Goal: Complete application form

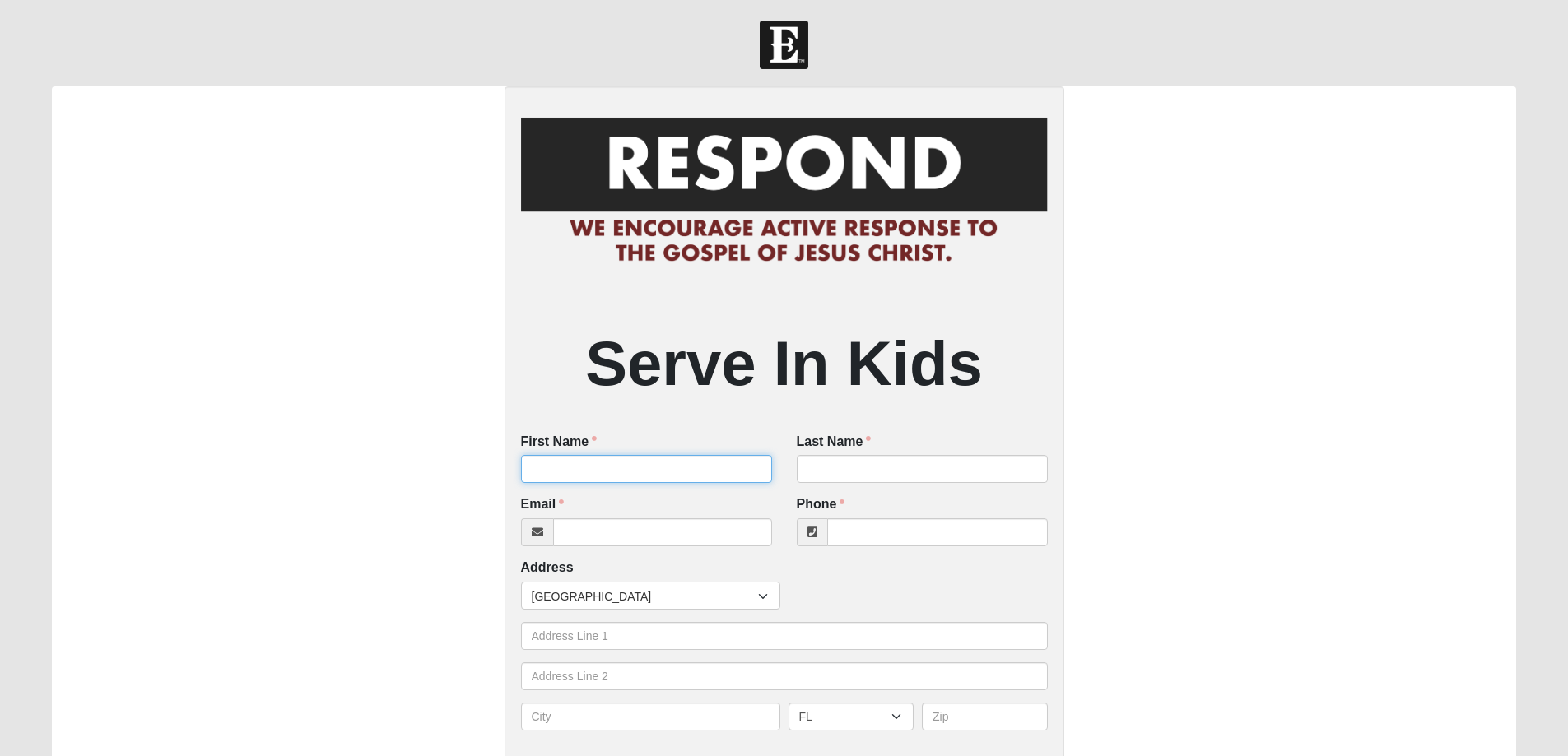
click at [627, 476] on input "First Name" at bounding box center [646, 469] width 251 height 28
click at [623, 465] on input "First Name" at bounding box center [646, 469] width 251 height 28
type input "Olivia"
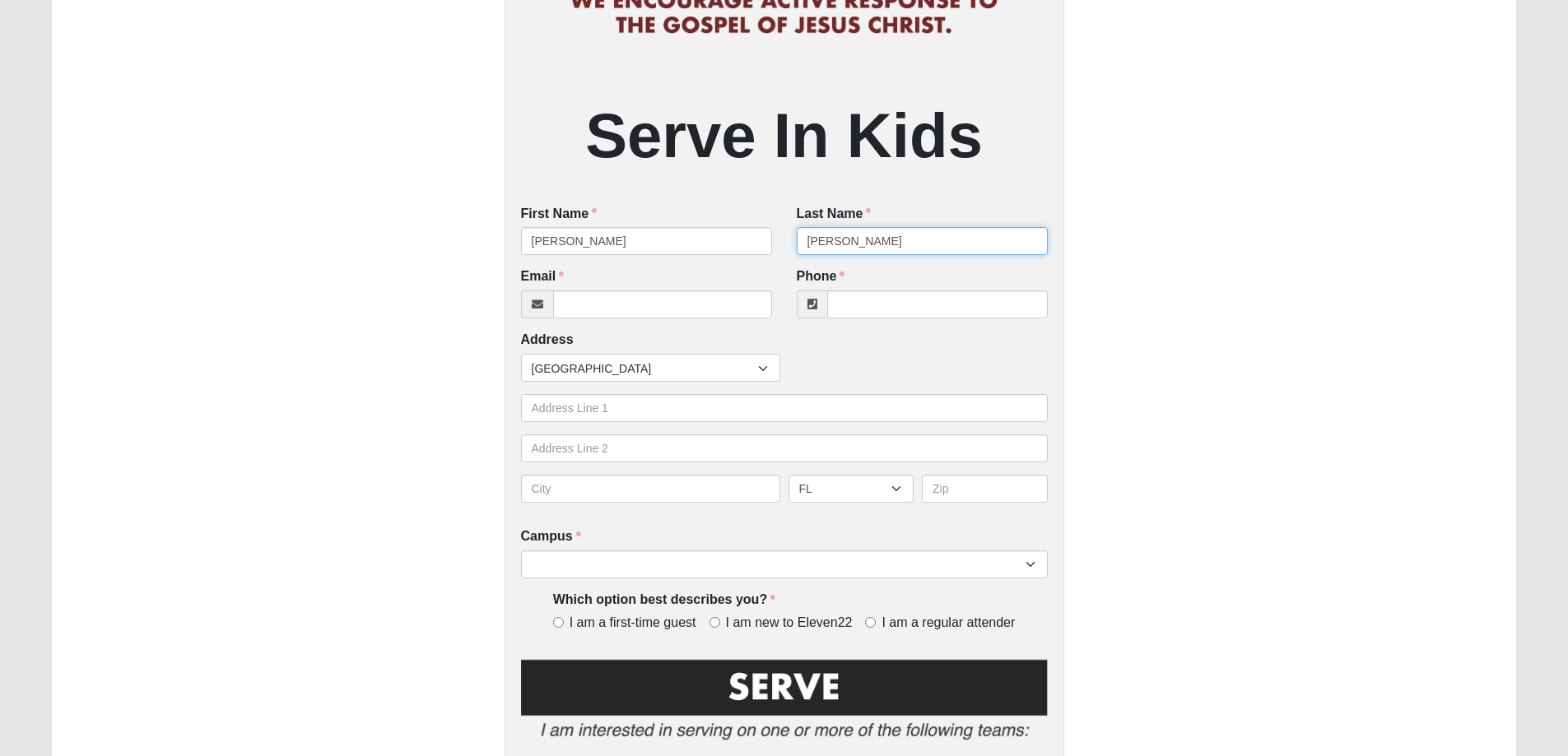
scroll to position [246, 0]
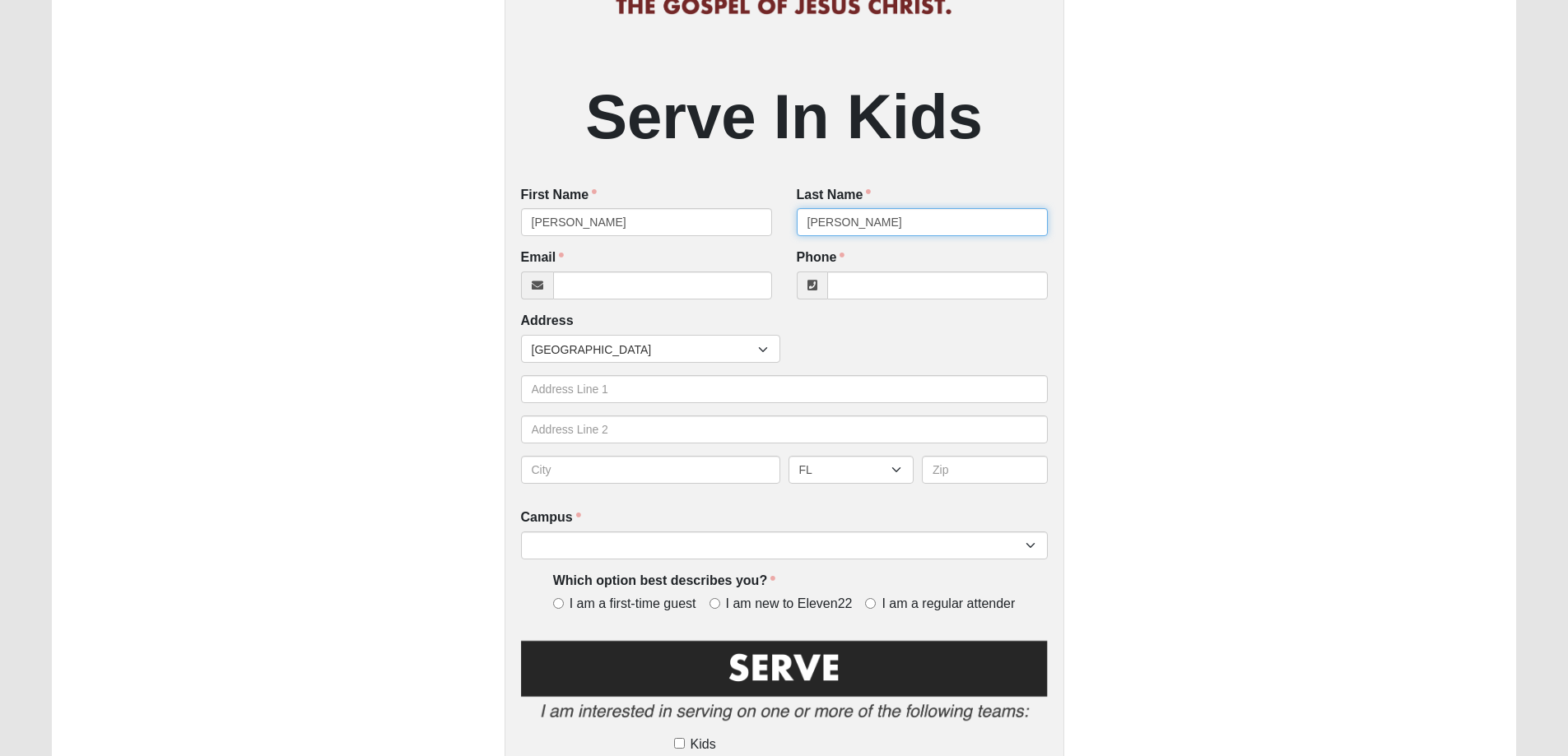
type input "Chiarelli"
click at [608, 285] on input "Email" at bounding box center [662, 285] width 219 height 28
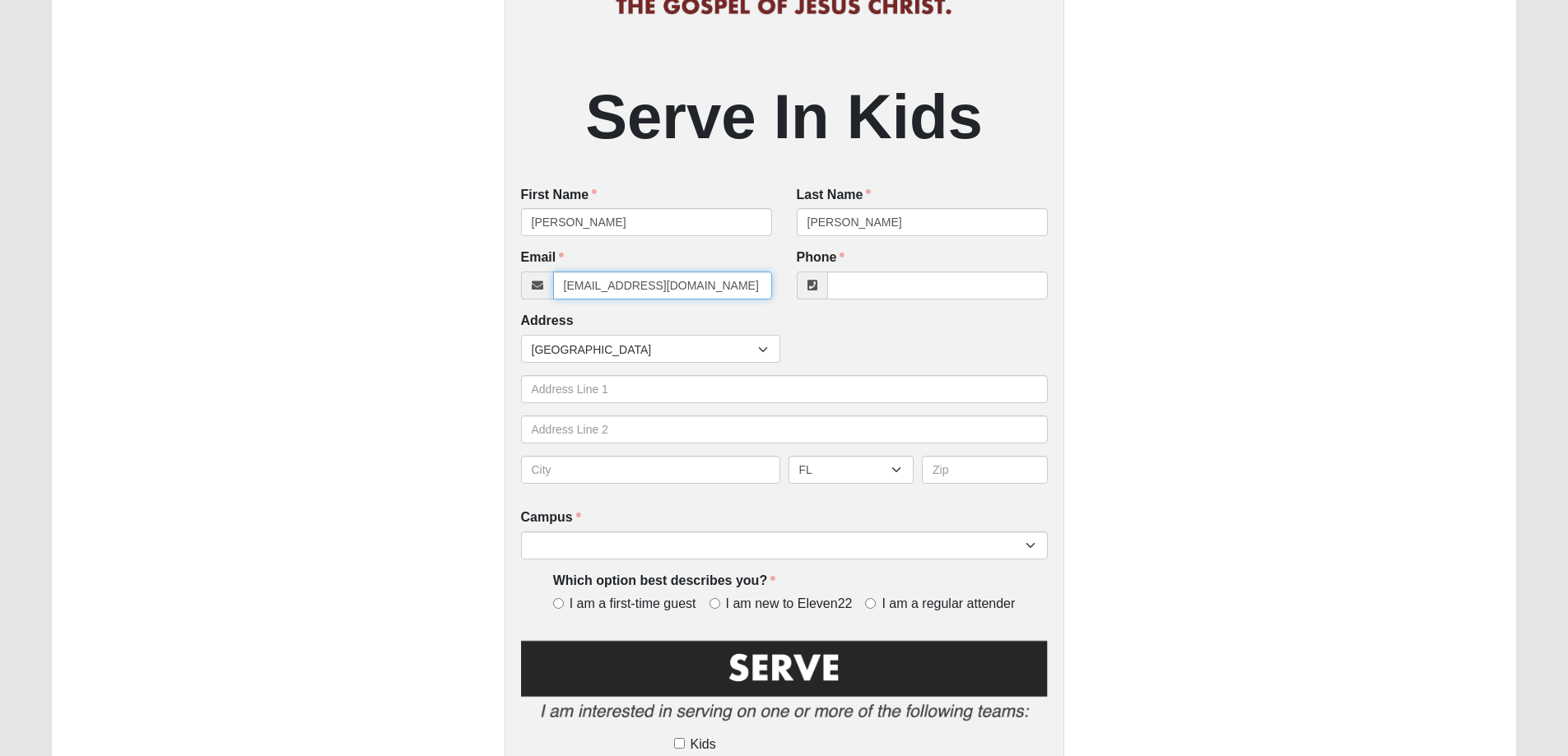
type input "chiarellio@gmail.com"
click at [917, 283] on input "Phone" at bounding box center [937, 285] width 221 height 28
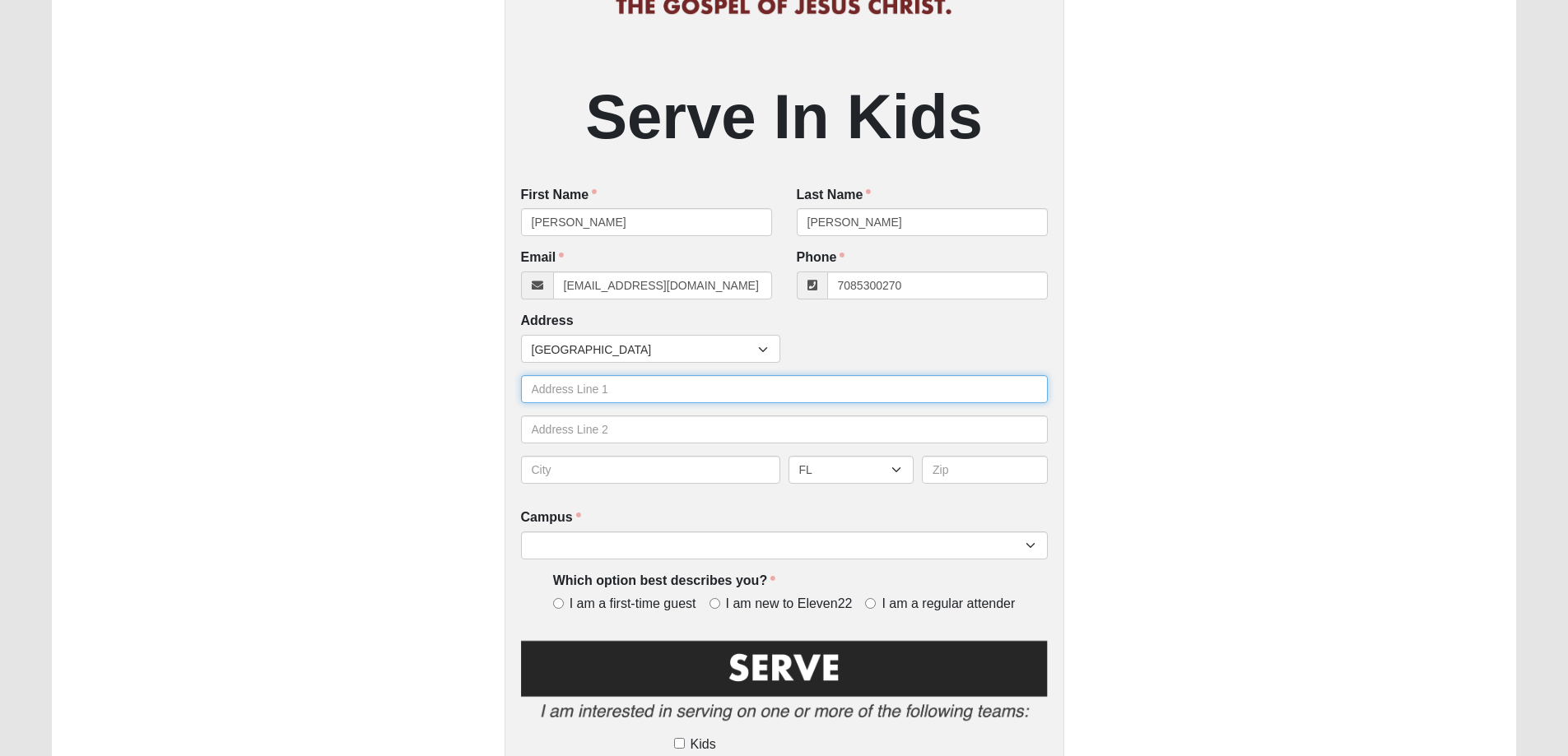
type input "(708) 530-0270"
click at [583, 393] on input "text" at bounding box center [784, 389] width 526 height 28
type input "8150 Pointmeadows Drive"
type input "p"
type input "apt 1306"
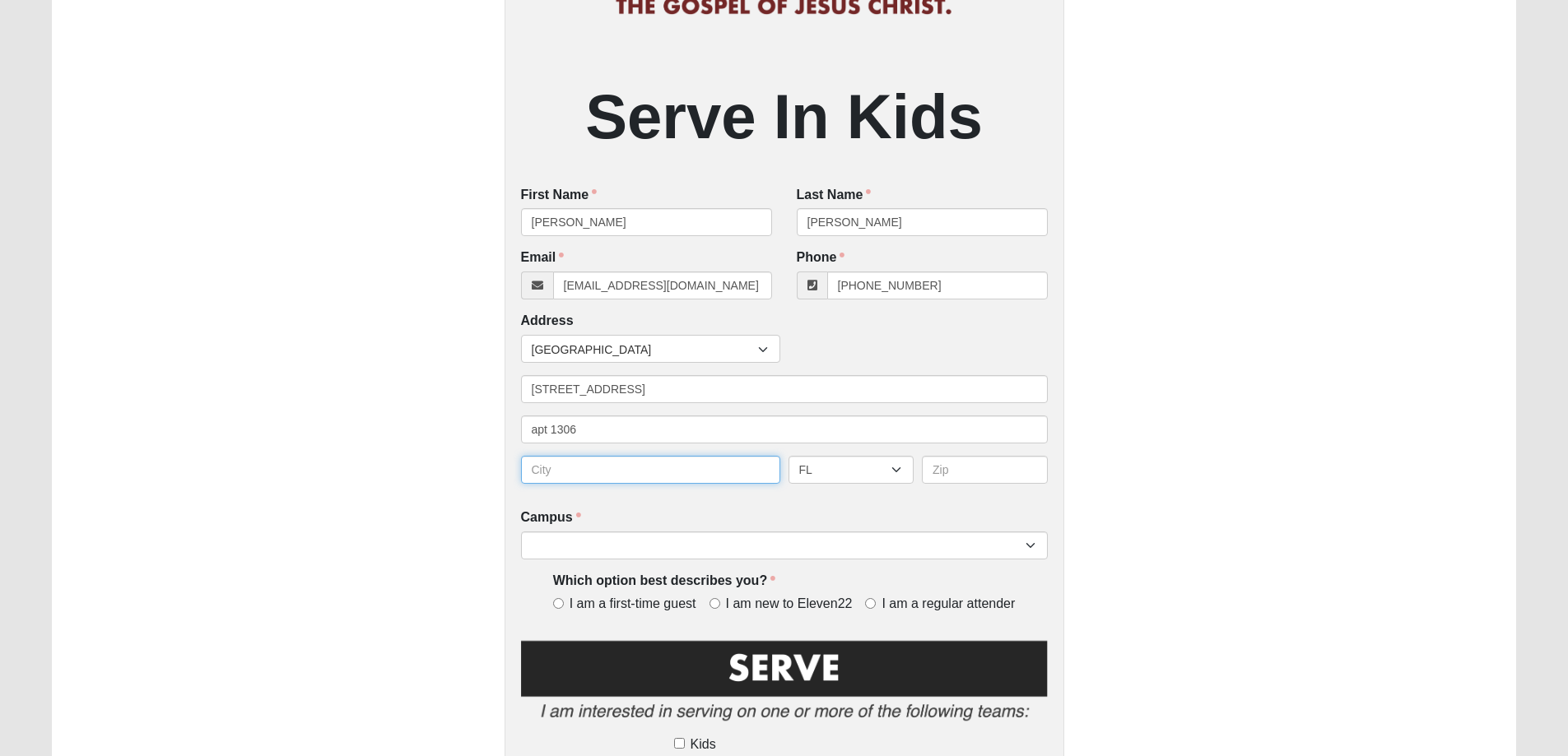
click at [552, 470] on input "text" at bounding box center [650, 470] width 259 height 28
type input "Jacksonville"
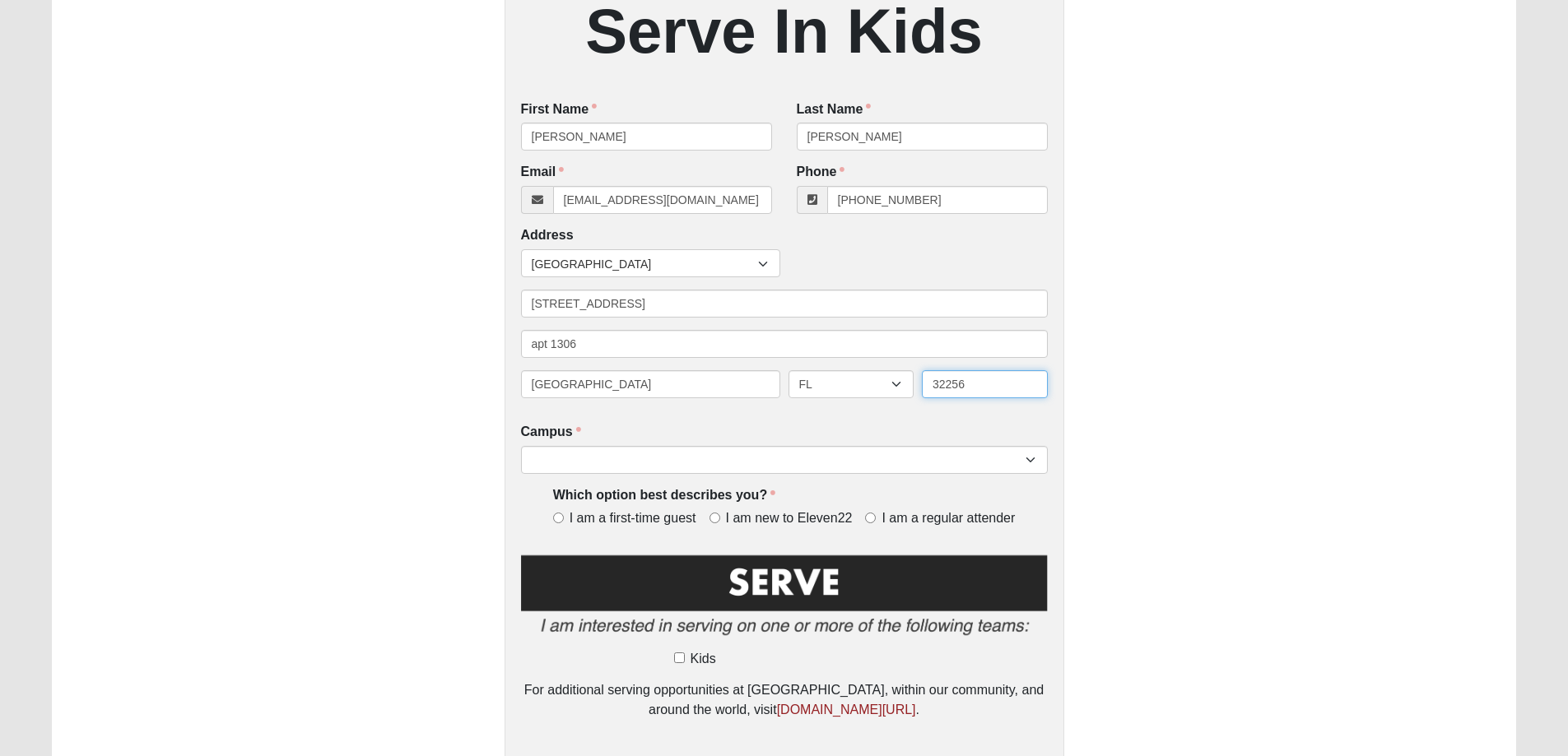
scroll to position [412, 0]
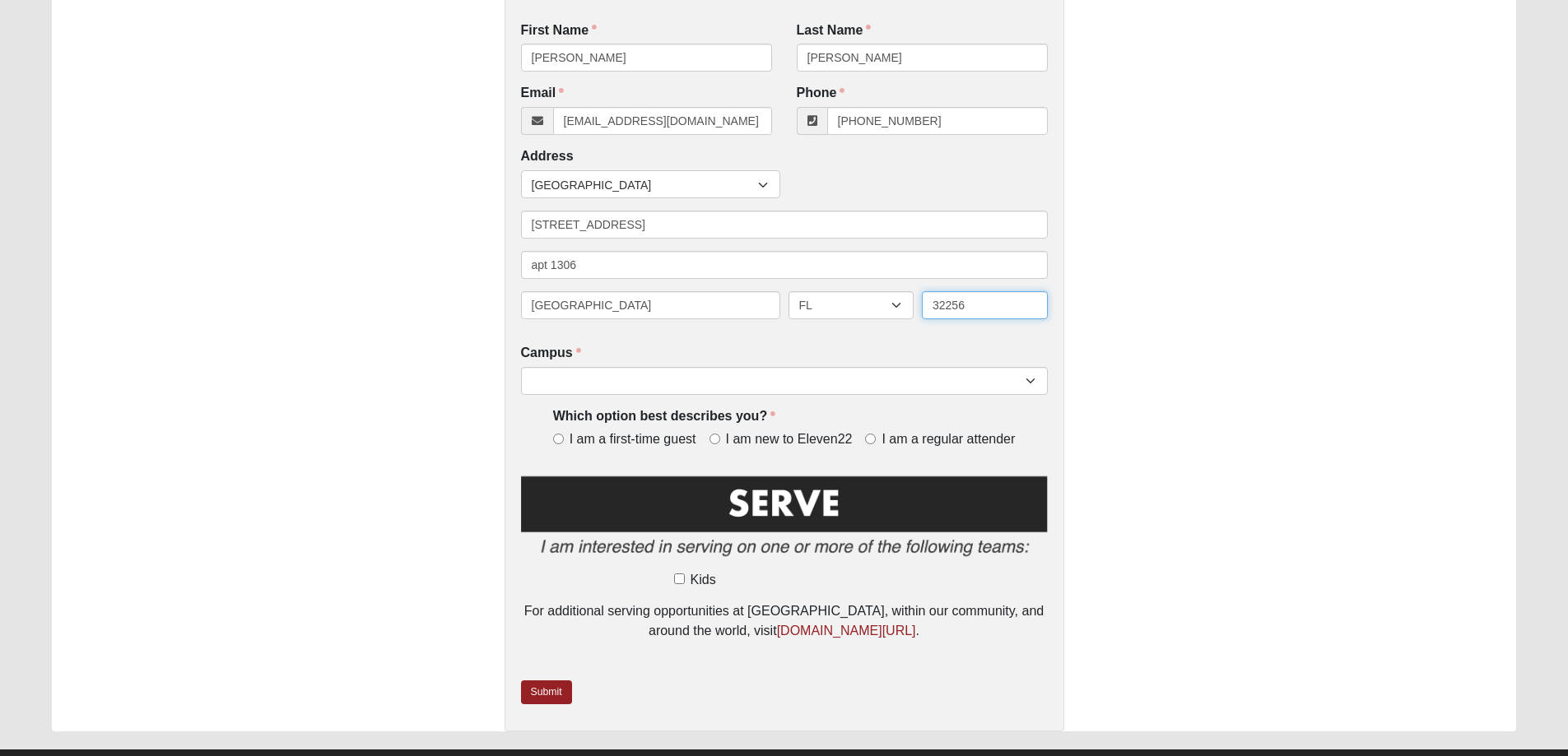
type input "32256"
click at [563, 371] on select "Arlington Baymeadows Eleven22 Online Fleming Island Jesup Mandarin North Jax Or…" at bounding box center [784, 381] width 526 height 28
select select "2"
click at [521, 367] on select "Arlington Baymeadows Eleven22 Online Fleming Island Jesup Mandarin North Jax Or…" at bounding box center [784, 381] width 526 height 28
click at [888, 432] on span "I am a regular attender" at bounding box center [948, 439] width 133 height 18
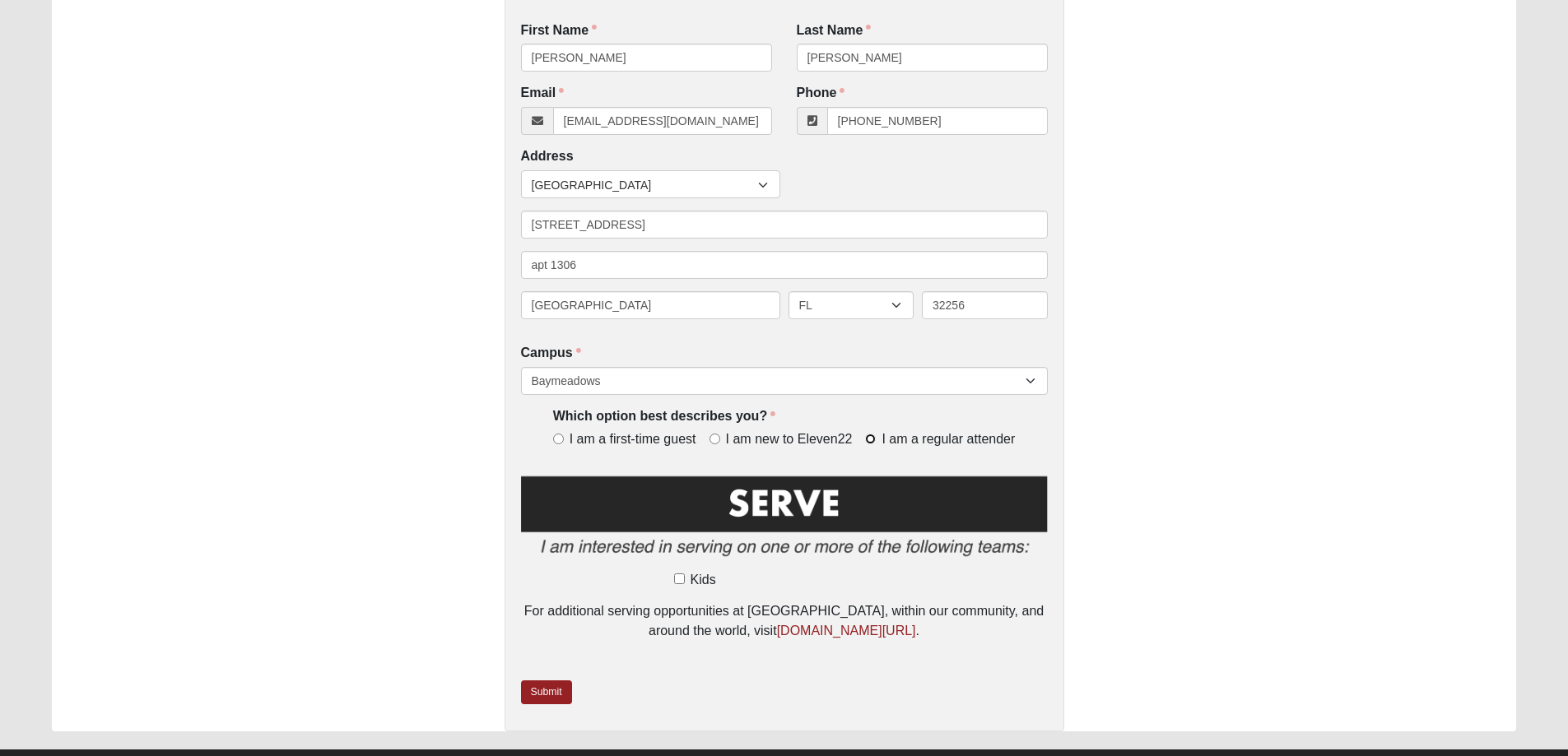
click at [875, 434] on input "I am a regular attender" at bounding box center [871, 439] width 11 height 11
radio input "true"
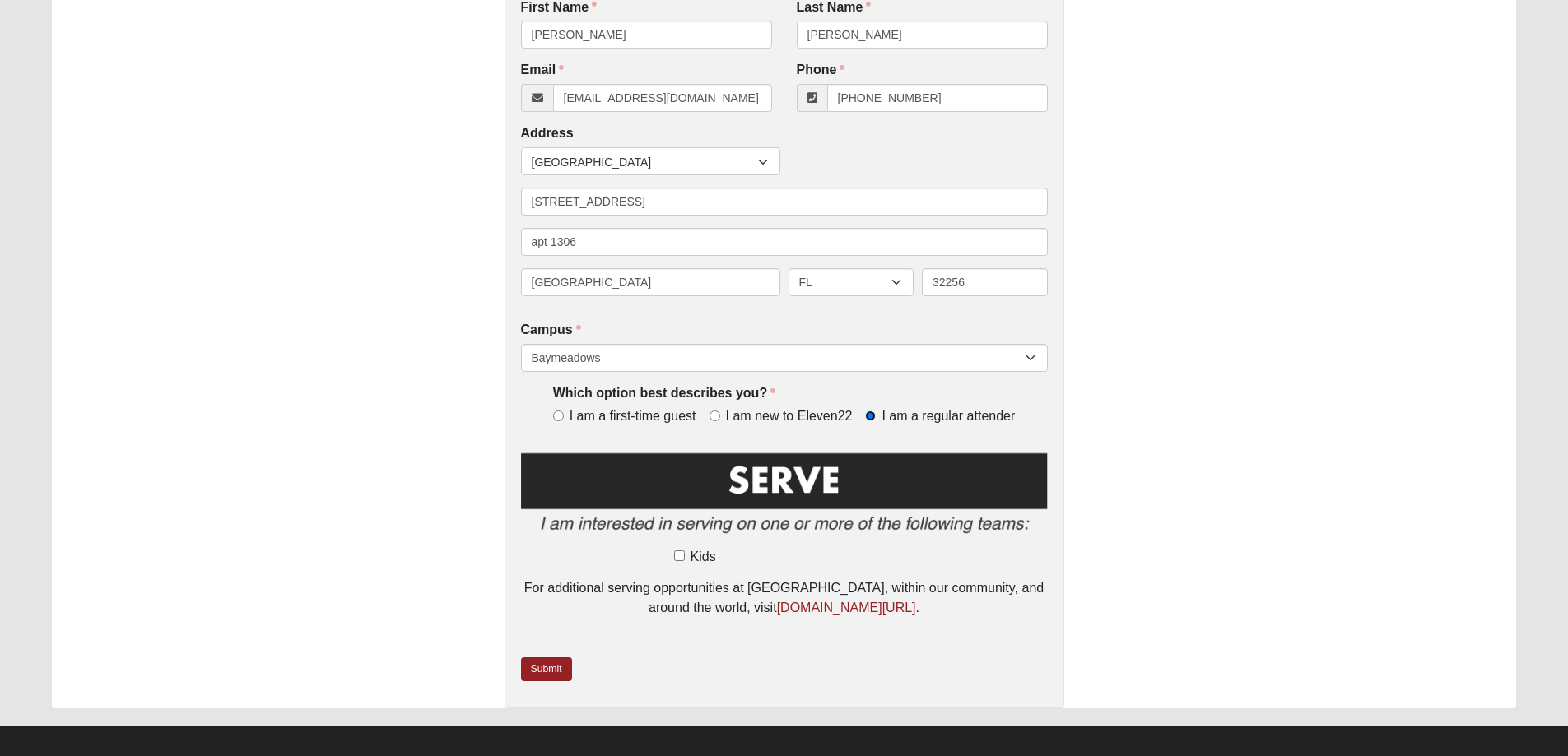
scroll to position [448, 0]
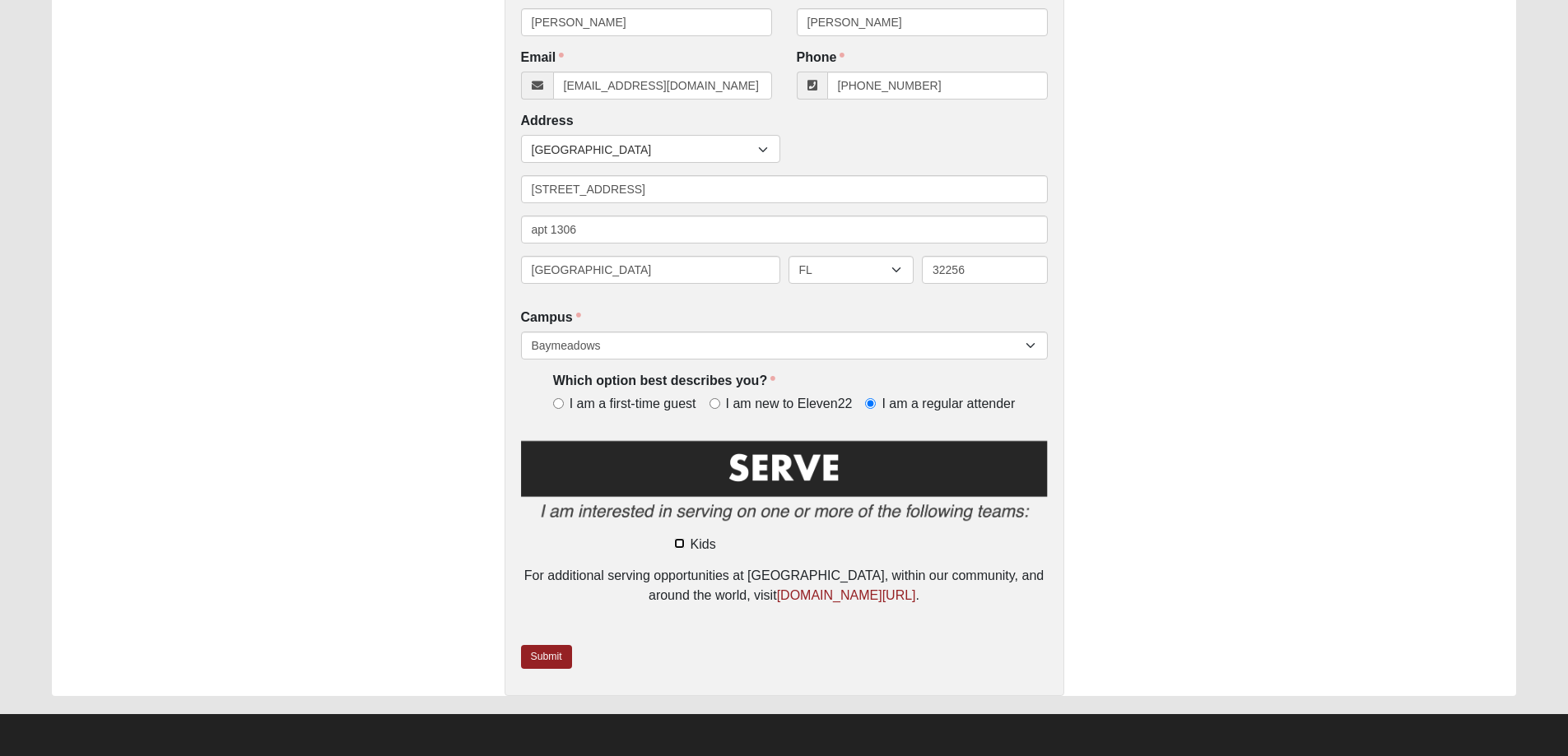
click at [680, 544] on input "Kids" at bounding box center [680, 544] width 11 height 11
checkbox input "true"
click at [537, 657] on link "Submit" at bounding box center [546, 657] width 51 height 24
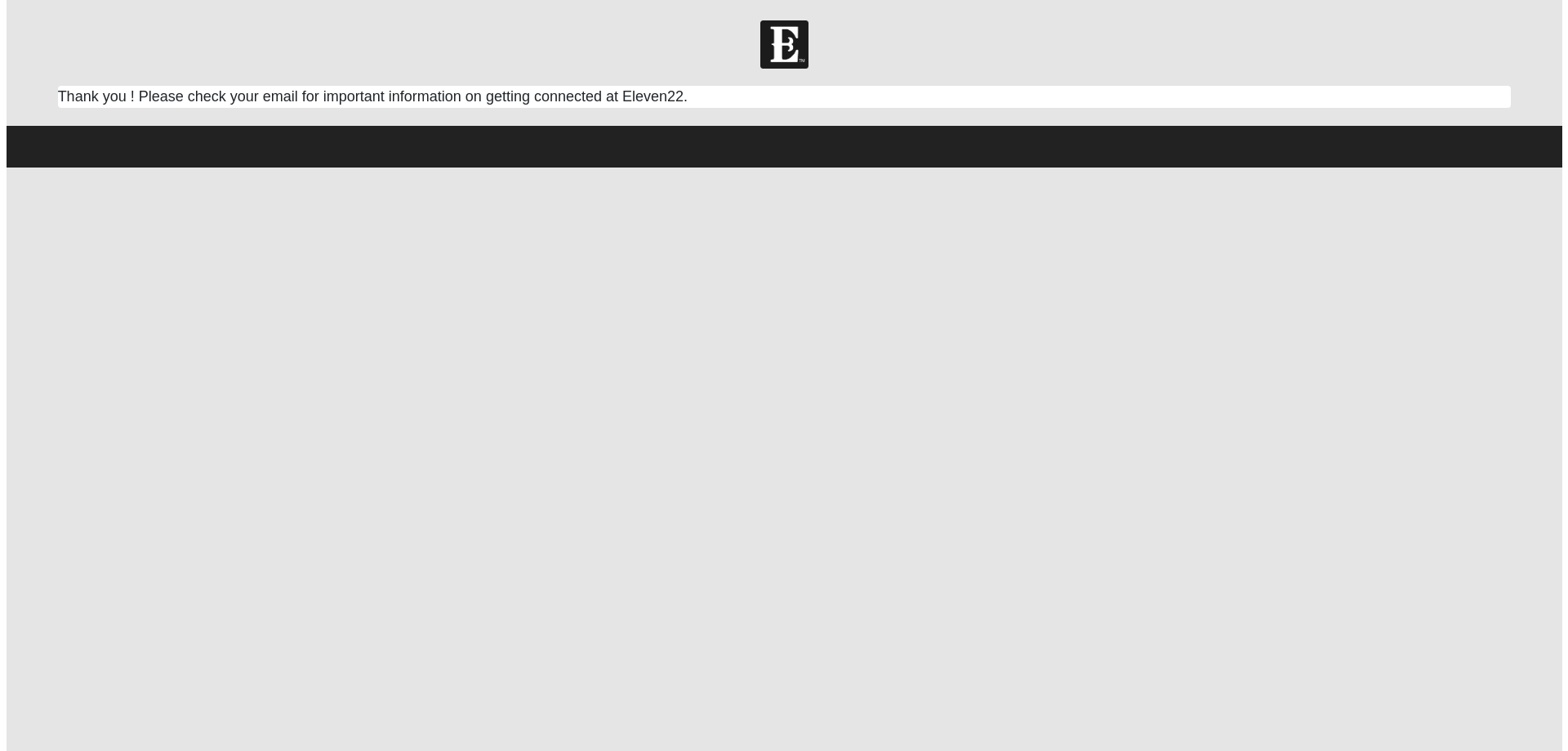
scroll to position [0, 0]
